Goal: Task Accomplishment & Management: Manage account settings

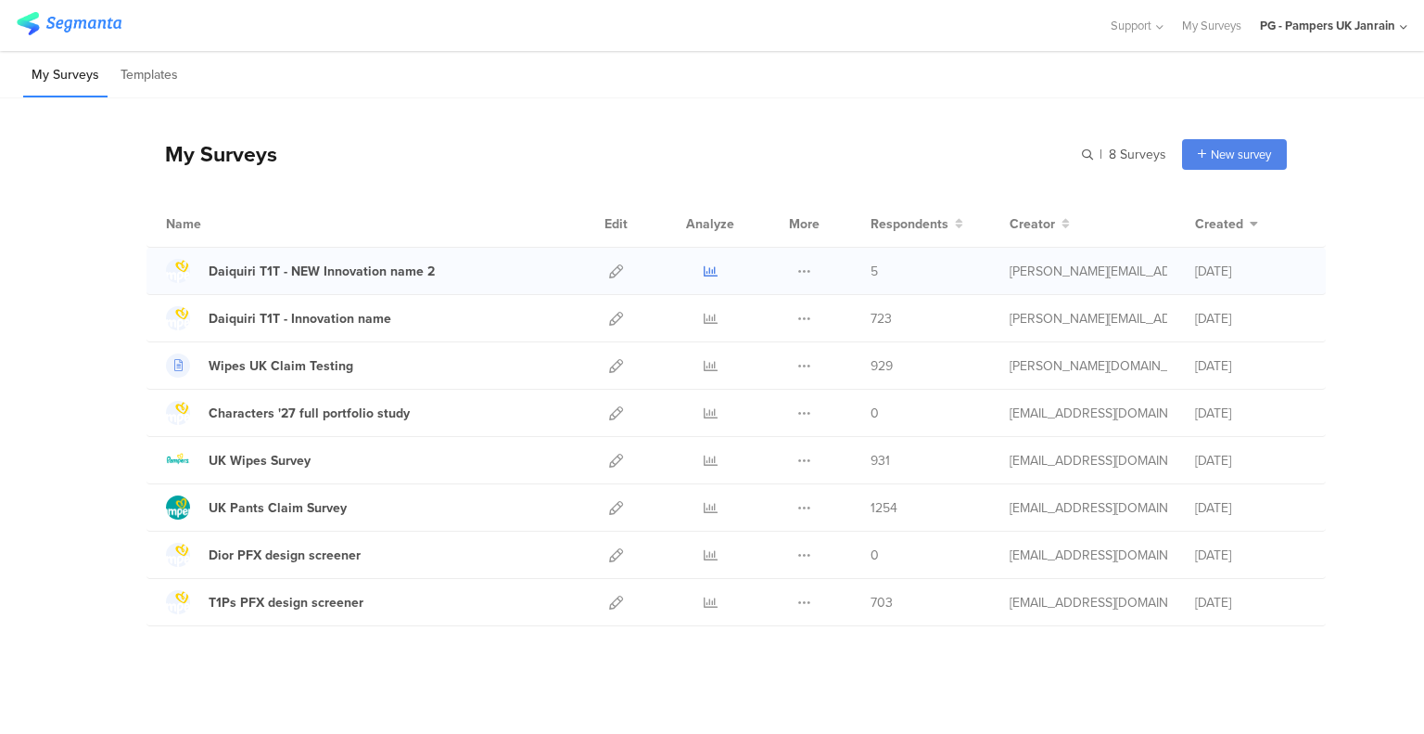
click at [704, 267] on icon at bounding box center [711, 271] width 14 height 14
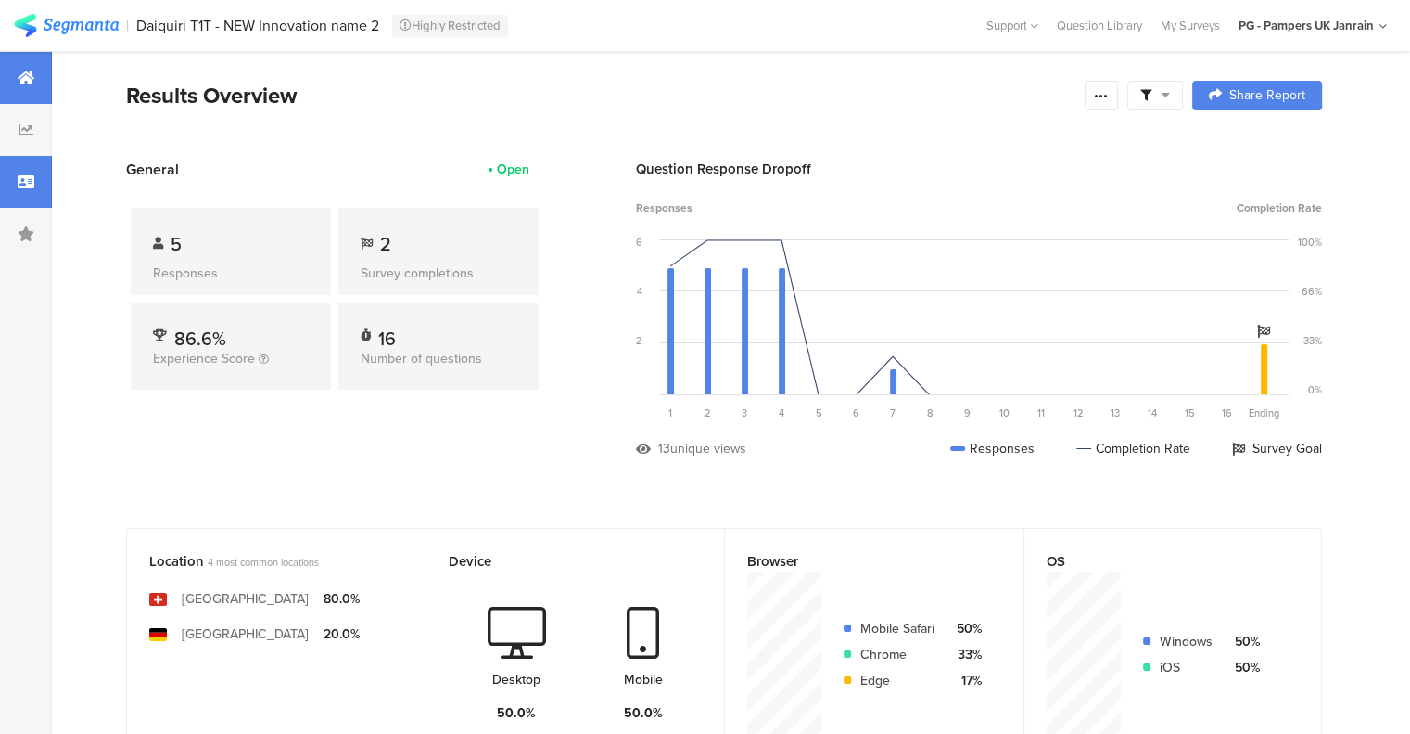
click at [21, 180] on icon at bounding box center [26, 181] width 17 height 15
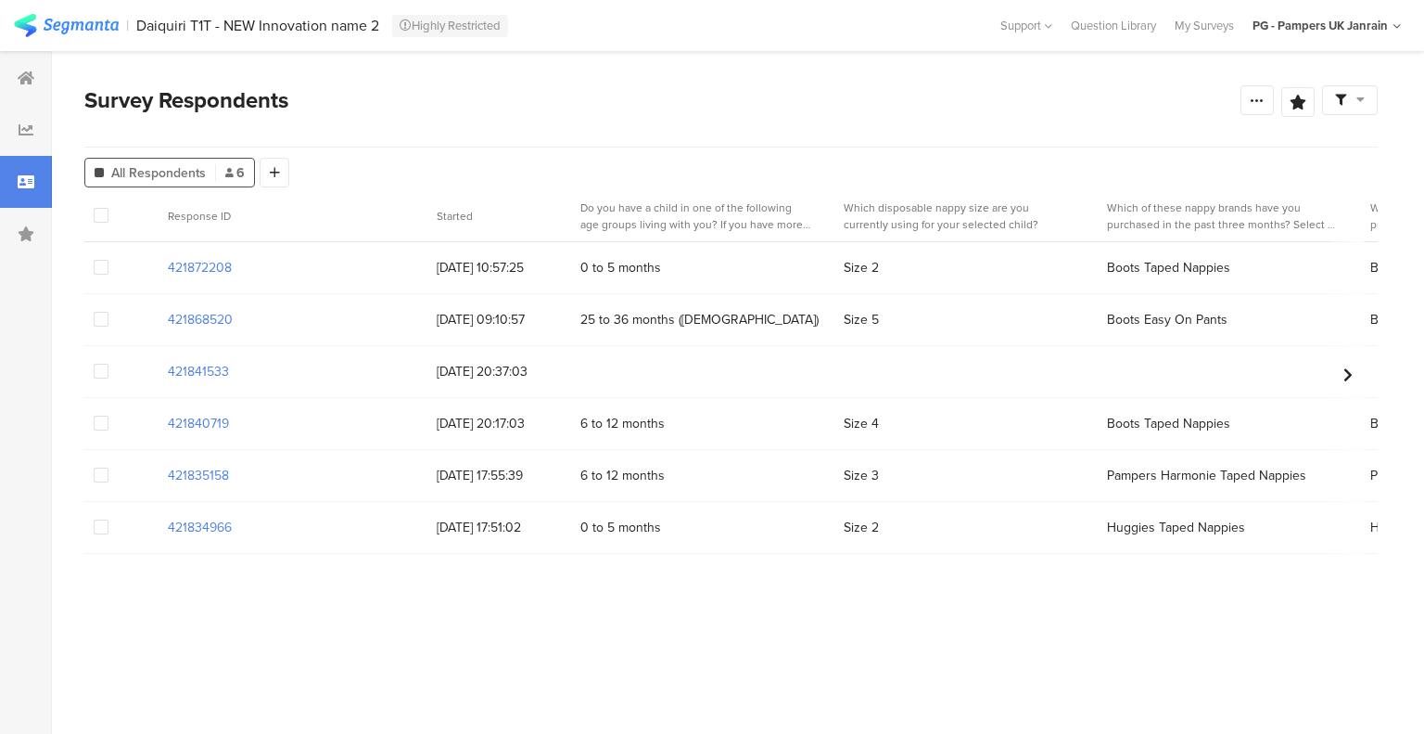
click at [81, 222] on section "Survey Respondents Confidence Level 95 % Preview survey Edit survey Export Resu…" at bounding box center [731, 392] width 1359 height 683
click at [96, 216] on span at bounding box center [101, 215] width 15 height 15
click at [108, 208] on input "checkbox" at bounding box center [108, 208] width 0 height 0
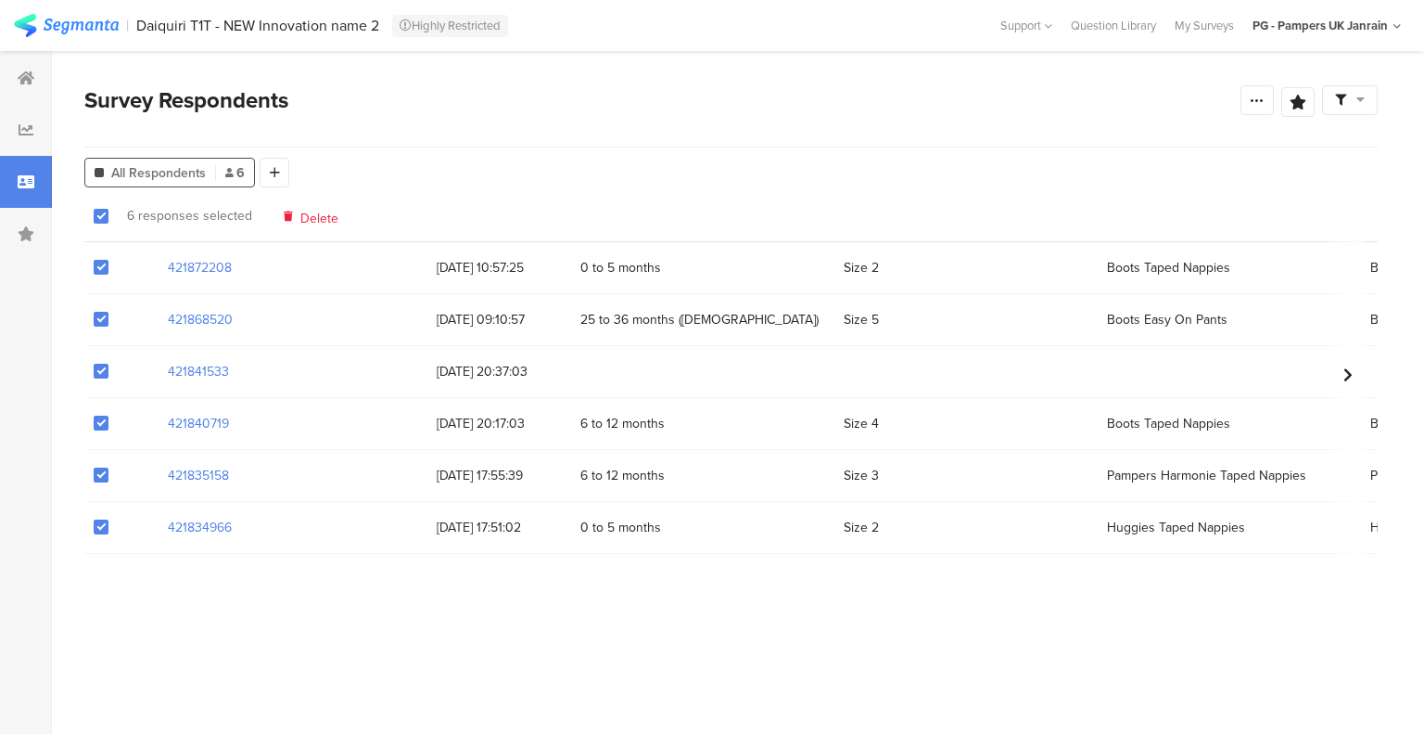
click at [315, 205] on section "Warning Cancel Delete 6 responses selected Delete" at bounding box center [731, 216] width 1294 height 52
click at [317, 216] on span "Delete" at bounding box center [319, 216] width 38 height 14
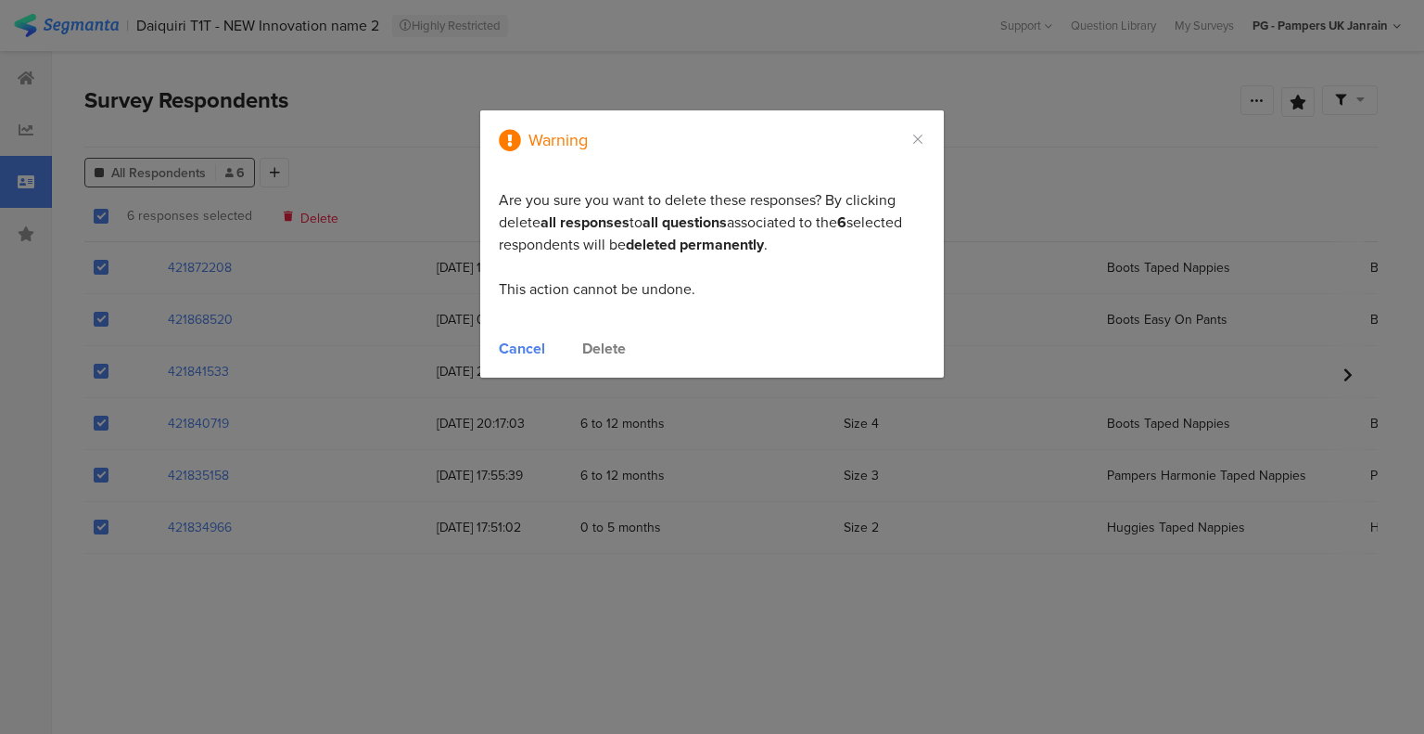
click at [608, 340] on div "Delete" at bounding box center [604, 348] width 44 height 21
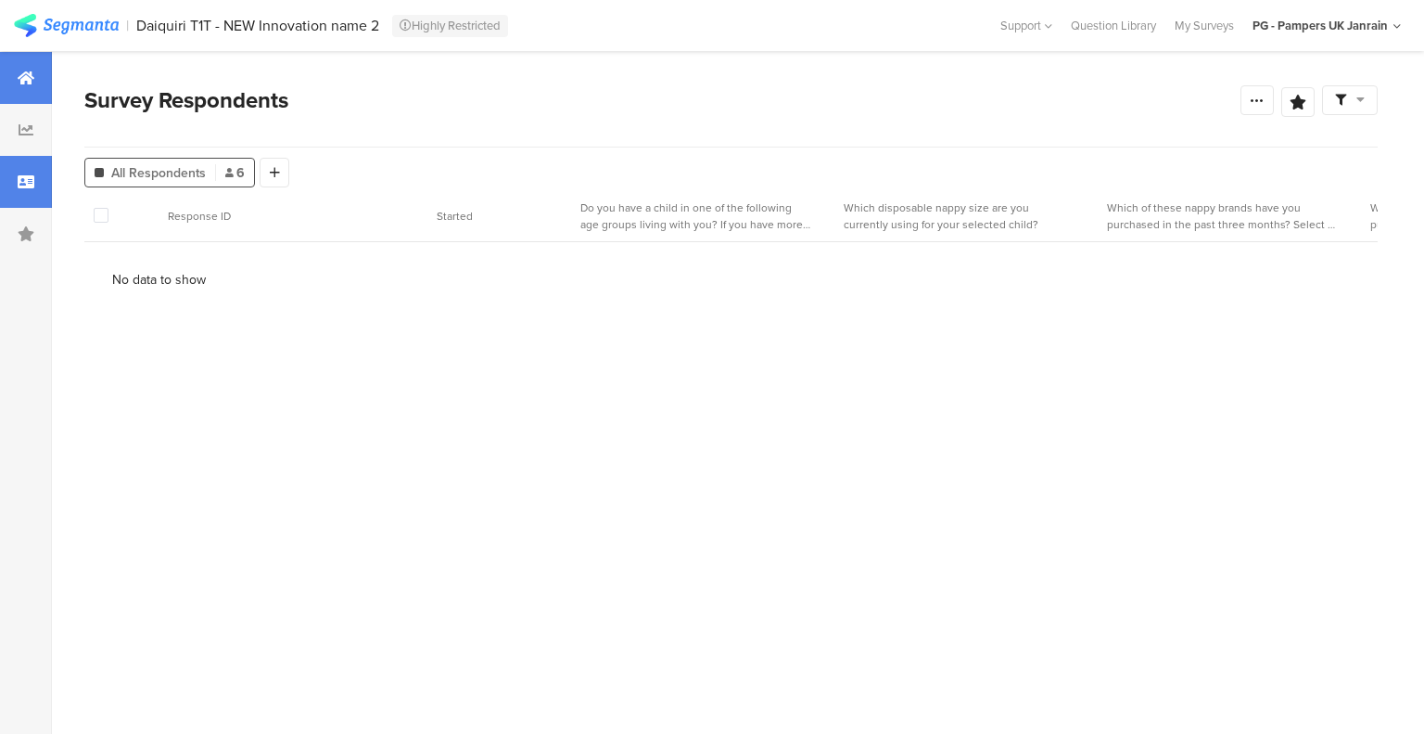
click at [23, 75] on icon at bounding box center [26, 77] width 17 height 15
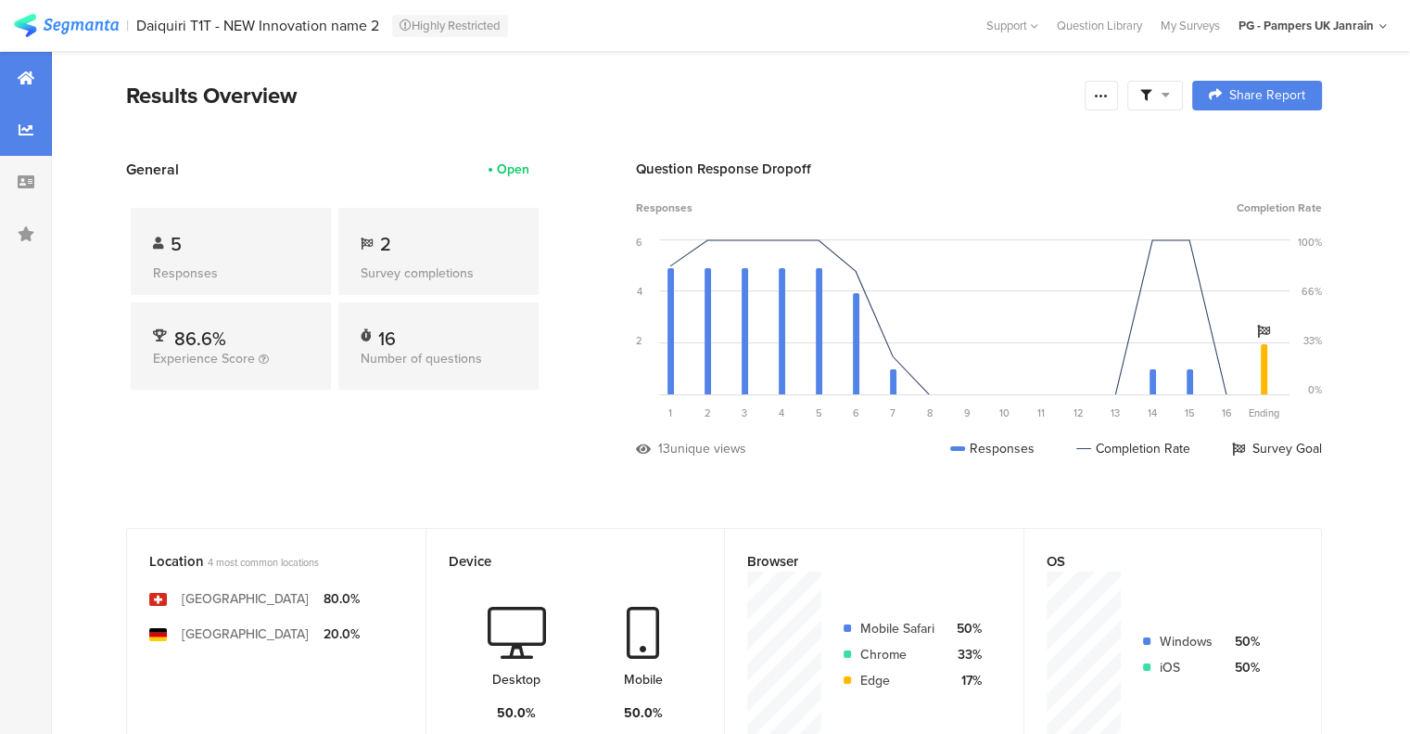
click at [37, 112] on div at bounding box center [26, 130] width 52 height 52
